Goal: Find contact information: Find contact information

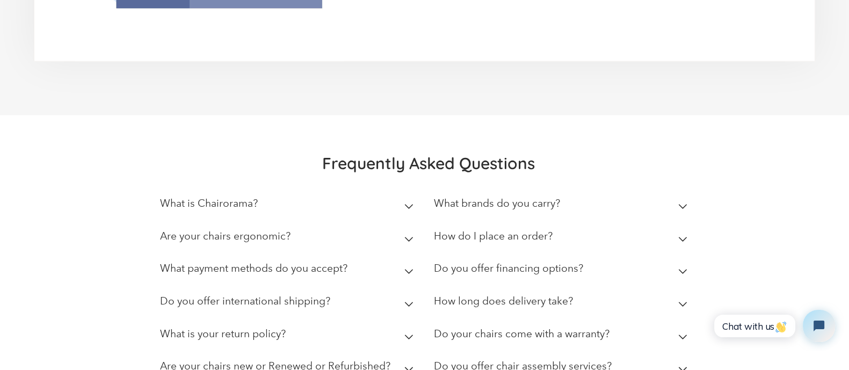
scroll to position [3060, 0]
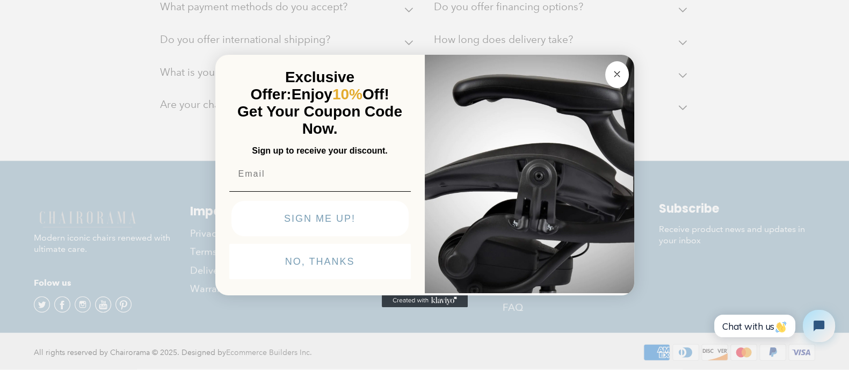
click at [344, 253] on button "NO, THANKS" at bounding box center [319, 261] width 181 height 35
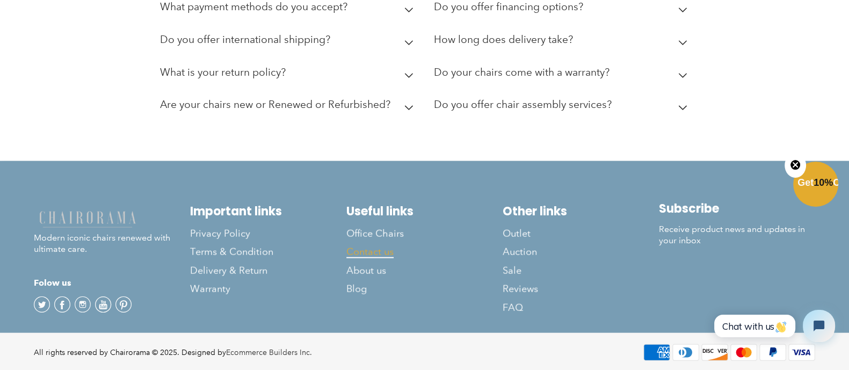
click at [365, 247] on span "Contact us" at bounding box center [369, 252] width 47 height 12
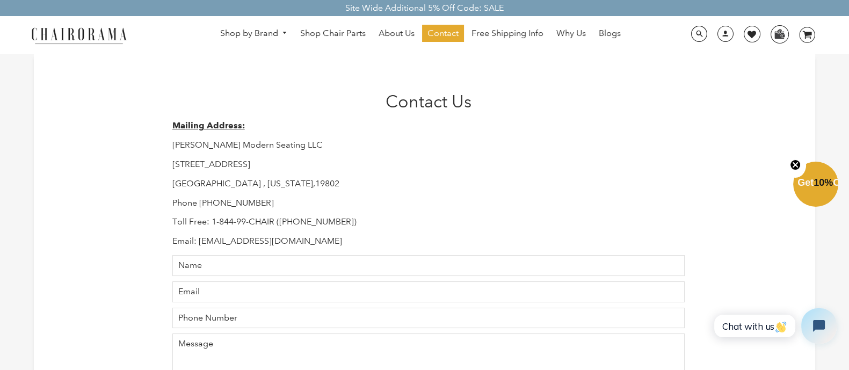
click at [808, 328] on button "Open chat widget" at bounding box center [818, 325] width 35 height 35
